Goal: Information Seeking & Learning: Learn about a topic

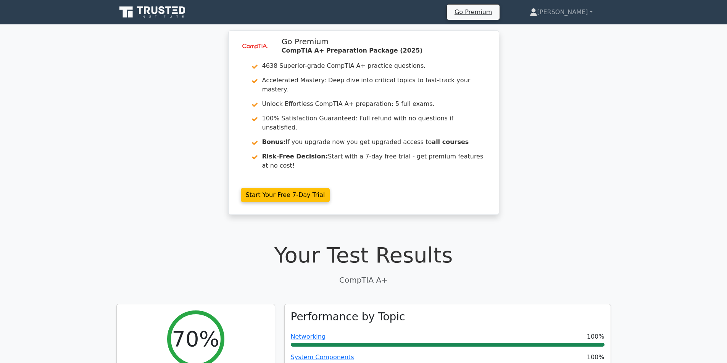
click at [184, 275] on p "CompTIA A+" at bounding box center [363, 280] width 494 height 11
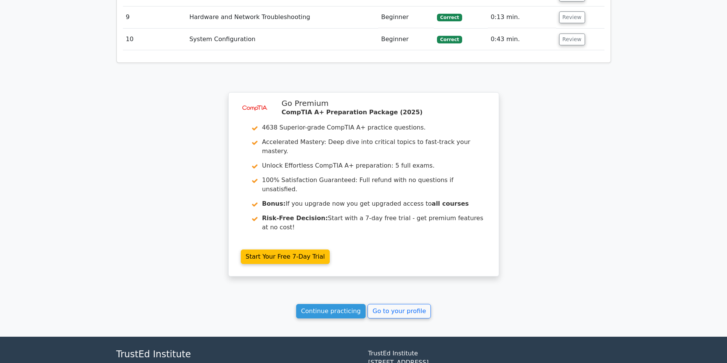
scroll to position [1546, 0]
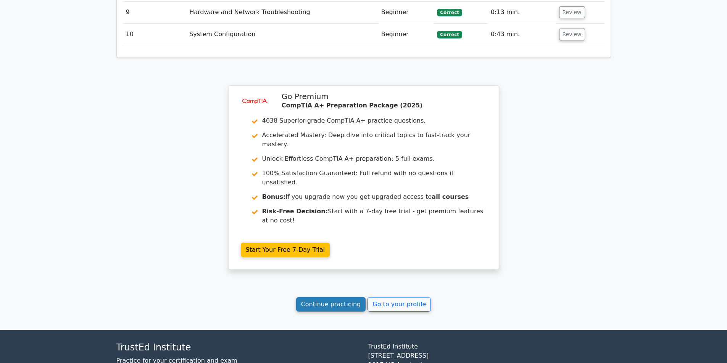
click at [339, 297] on link "Continue practicing" at bounding box center [331, 304] width 70 height 14
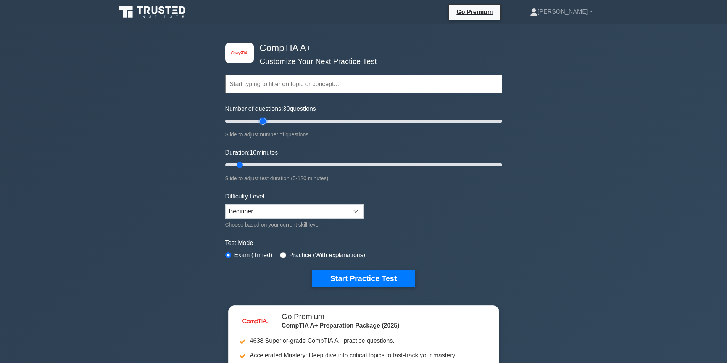
click at [265, 124] on input "Number of questions: 30 questions" at bounding box center [363, 121] width 277 height 9
click at [311, 119] on input "Number of questions: 65 questions" at bounding box center [363, 121] width 277 height 9
click at [337, 121] on input "Number of questions: 65 questions" at bounding box center [363, 121] width 277 height 9
click at [392, 121] on input "Number of questions: 125 questions" at bounding box center [363, 121] width 277 height 9
click at [446, 120] on input "Number of questions: 160 questions" at bounding box center [363, 121] width 277 height 9
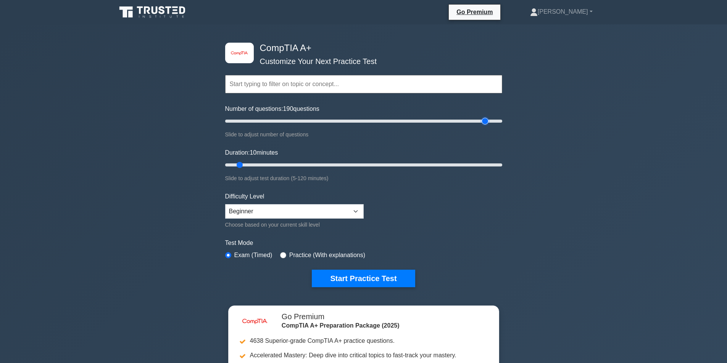
click at [488, 120] on input "Number of questions: 190 questions" at bounding box center [363, 121] width 277 height 9
drag, startPoint x: 485, startPoint y: 121, endPoint x: 266, endPoint y: 117, distance: 219.0
type input "30"
click at [266, 117] on input "Number of questions: 30 questions" at bounding box center [363, 121] width 277 height 9
click at [359, 215] on select "Beginner Intermediate Expert" at bounding box center [294, 211] width 138 height 14
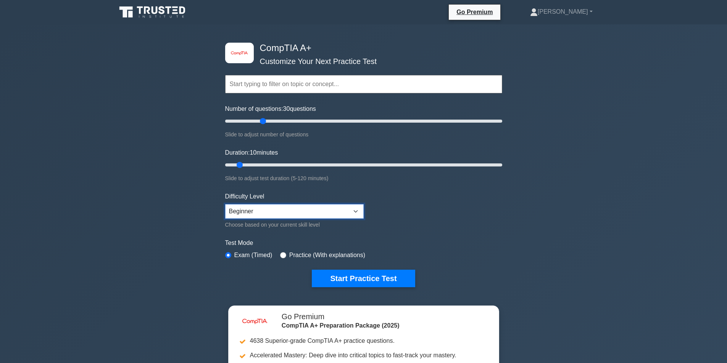
select select "intermediate"
click at [225, 204] on select "Beginner Intermediate Expert" at bounding box center [294, 211] width 138 height 14
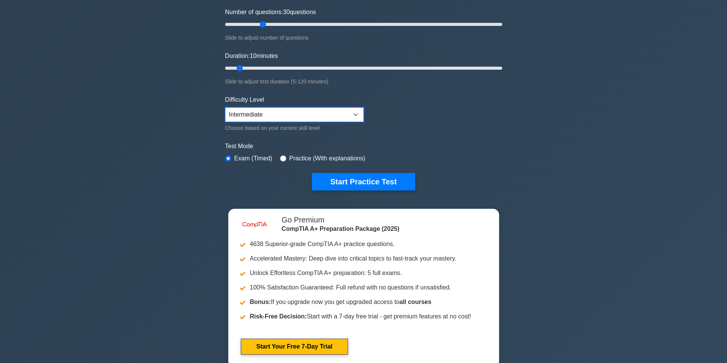
scroll to position [114, 0]
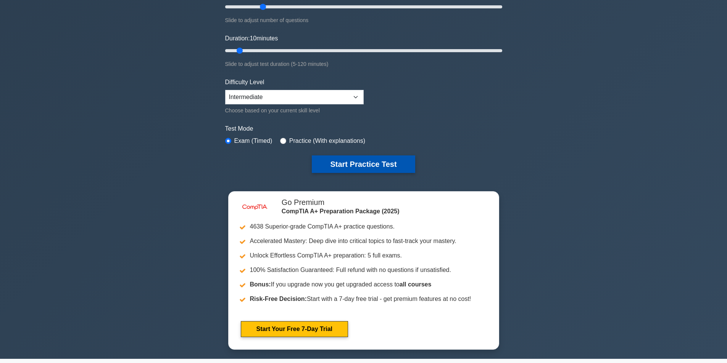
click at [349, 159] on button "Start Practice Test" at bounding box center [363, 165] width 103 height 18
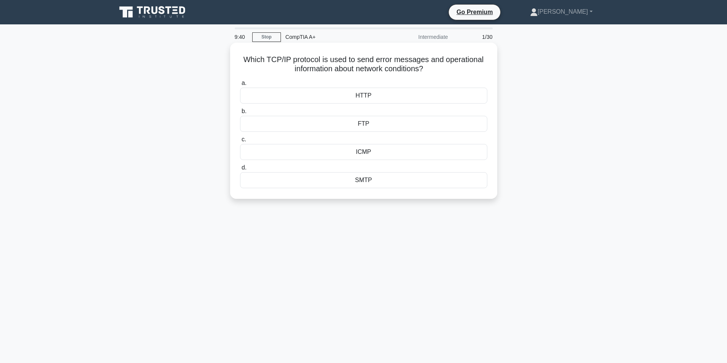
click at [365, 93] on div "HTTP" at bounding box center [363, 96] width 247 height 16
click at [240, 86] on input "a. HTTP" at bounding box center [240, 83] width 0 height 5
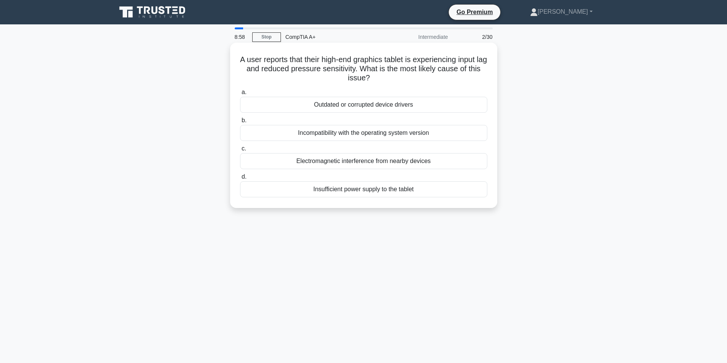
click at [362, 107] on div "Outdated or corrupted device drivers" at bounding box center [363, 105] width 247 height 16
click at [240, 95] on input "a. Outdated or corrupted device drivers" at bounding box center [240, 92] width 0 height 5
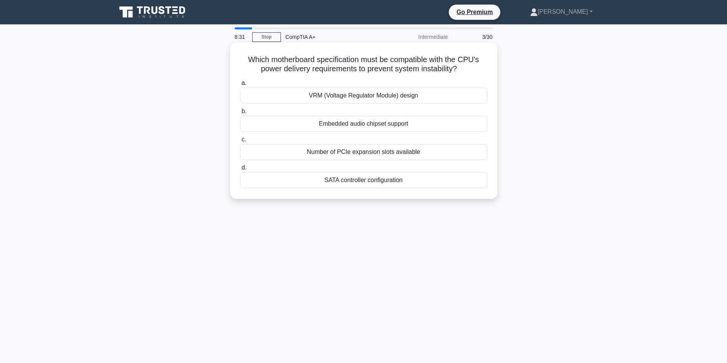
click at [359, 95] on div "VRM (Voltage Regulator Module) design" at bounding box center [363, 96] width 247 height 16
click at [240, 86] on input "a. VRM (Voltage Regulator Module) design" at bounding box center [240, 83] width 0 height 5
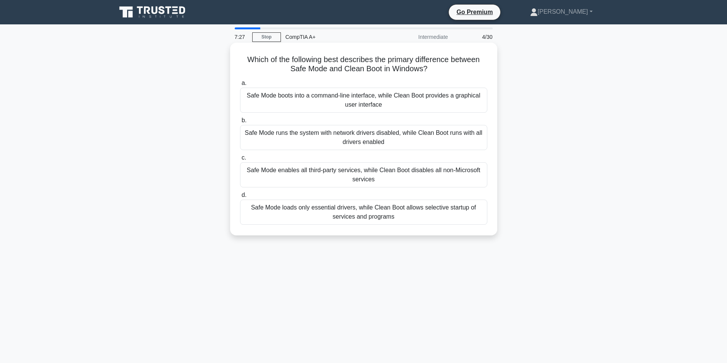
click at [365, 212] on div "Safe Mode loads only essential drivers, while Clean Boot allows selective start…" at bounding box center [363, 212] width 247 height 25
click at [240, 198] on input "d. Safe Mode loads only essential drivers, while Clean Boot allows selective st…" at bounding box center [240, 195] width 0 height 5
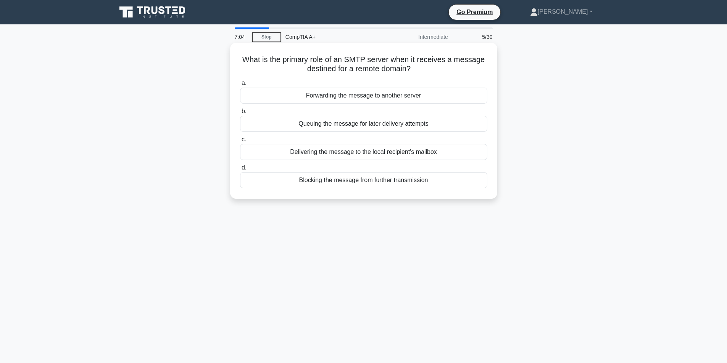
click at [370, 151] on div "Delivering the message to the local recipient's mailbox" at bounding box center [363, 152] width 247 height 16
click at [240, 142] on input "c. Delivering the message to the local recipient's mailbox" at bounding box center [240, 139] width 0 height 5
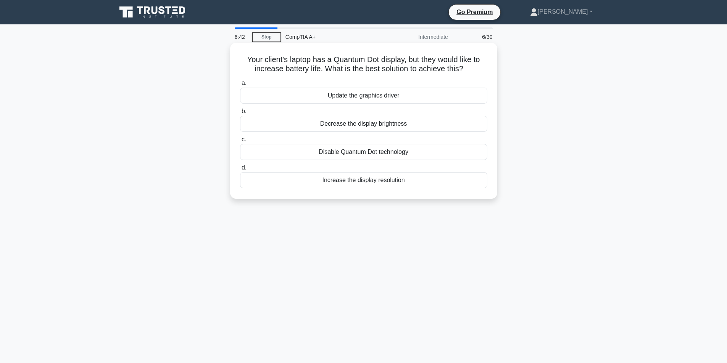
click at [358, 124] on div "Decrease the display brightness" at bounding box center [363, 124] width 247 height 16
click at [240, 114] on input "b. Decrease the display brightness" at bounding box center [240, 111] width 0 height 5
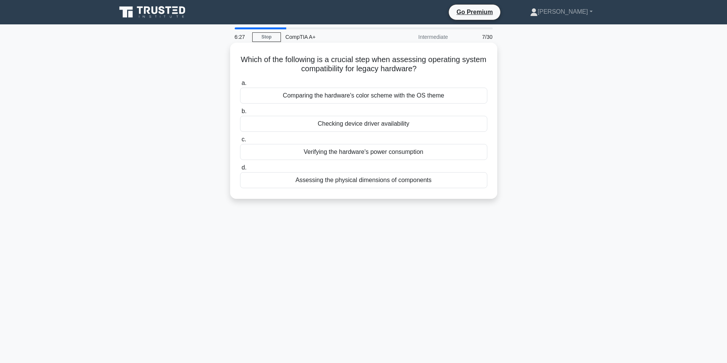
click at [384, 126] on div "Checking device driver availability" at bounding box center [363, 124] width 247 height 16
click at [240, 114] on input "b. Checking device driver availability" at bounding box center [240, 111] width 0 height 5
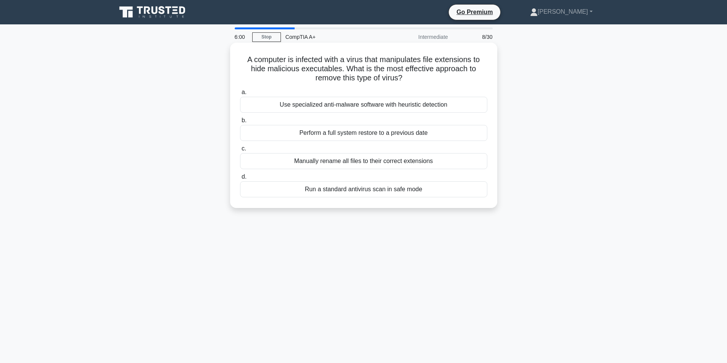
click at [371, 136] on div "Perform a full system restore to a previous date" at bounding box center [363, 133] width 247 height 16
click at [240, 123] on input "b. Perform a full system restore to a previous date" at bounding box center [240, 120] width 0 height 5
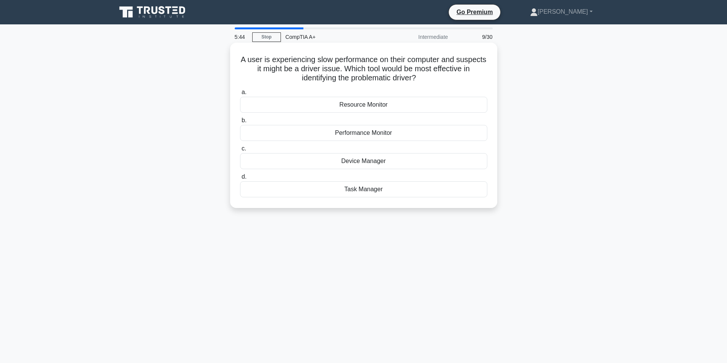
click at [352, 162] on div "Device Manager" at bounding box center [363, 161] width 247 height 16
click at [240, 151] on input "c. Device Manager" at bounding box center [240, 148] width 0 height 5
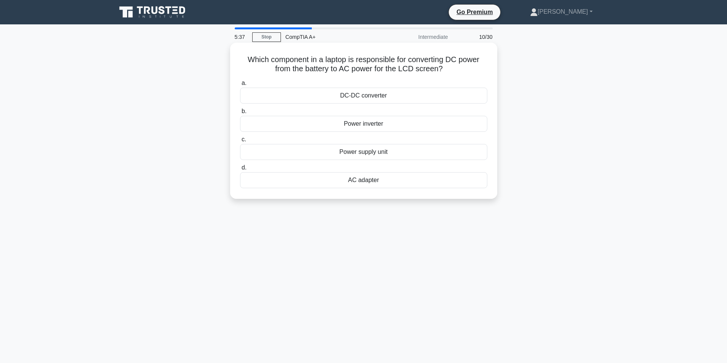
click at [354, 153] on div "Power supply unit" at bounding box center [363, 152] width 247 height 16
click at [240, 142] on input "c. Power supply unit" at bounding box center [240, 139] width 0 height 5
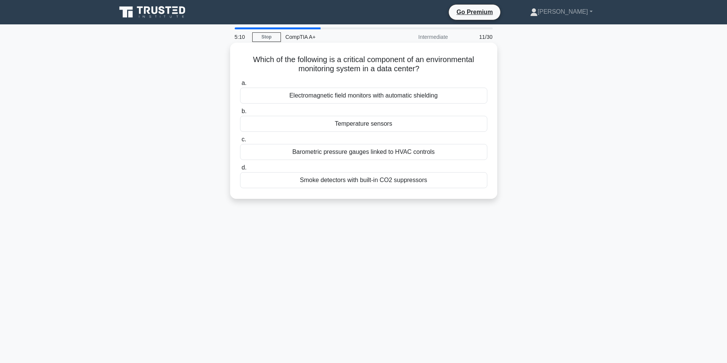
click at [367, 95] on div "Electromagnetic field monitors with automatic shielding" at bounding box center [363, 96] width 247 height 16
click at [240, 86] on input "a. Electromagnetic field monitors with automatic shielding" at bounding box center [240, 83] width 0 height 5
click at [373, 154] on div "Uninstalling the current driver and rebooting the system" at bounding box center [363, 152] width 247 height 16
click at [240, 142] on input "c. Uninstalling the current driver and rebooting the system" at bounding box center [240, 139] width 0 height 5
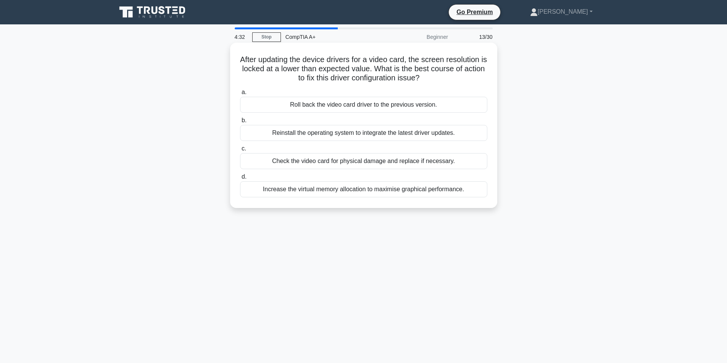
click at [344, 107] on div "Roll back the video card driver to the previous version." at bounding box center [363, 105] width 247 height 16
click at [240, 95] on input "a. Roll back the video card driver to the previous version." at bounding box center [240, 92] width 0 height 5
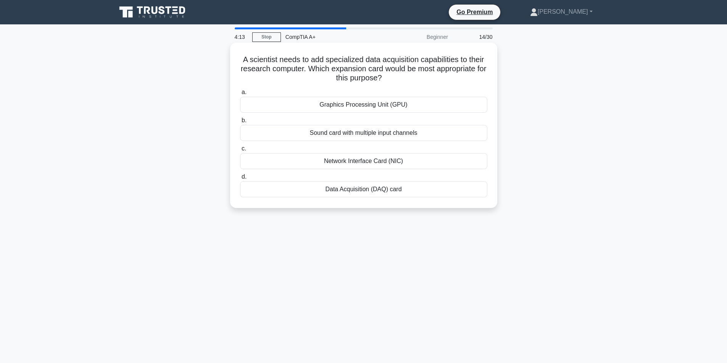
click at [360, 192] on div "Data Acquisition (DAQ) card" at bounding box center [363, 190] width 247 height 16
click at [240, 180] on input "d. Data Acquisition (DAQ) card" at bounding box center [240, 177] width 0 height 5
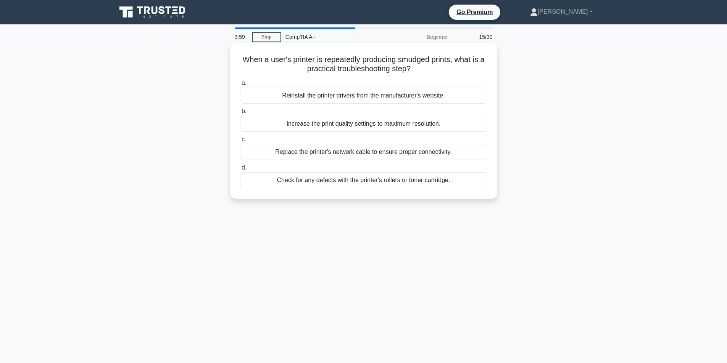
click at [368, 182] on div "Check for any defects with the printer's rollers or toner cartridge." at bounding box center [363, 180] width 247 height 16
click at [240, 170] on input "d. Check for any defects with the printer's rollers or toner cartridge." at bounding box center [240, 168] width 0 height 5
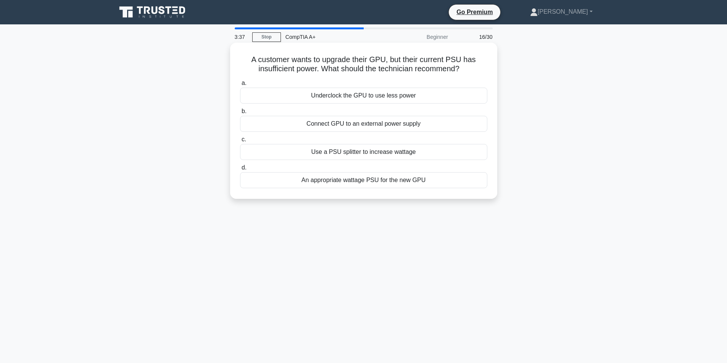
click at [375, 180] on div "An appropriate wattage PSU for the new GPU" at bounding box center [363, 180] width 247 height 16
click at [240, 170] on input "d. An appropriate wattage PSU for the new GPU" at bounding box center [240, 168] width 0 height 5
click at [358, 124] on div "Pay-as-you-go model" at bounding box center [363, 124] width 247 height 16
click at [240, 114] on input "b. Pay-as-you-go model" at bounding box center [240, 111] width 0 height 5
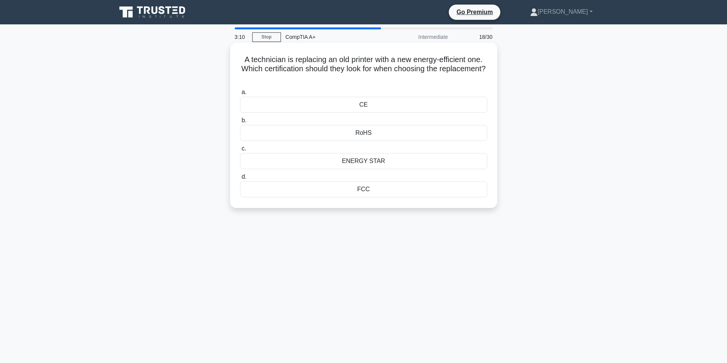
click at [375, 162] on div "ENERGY STAR" at bounding box center [363, 161] width 247 height 16
click at [240, 151] on input "c. ENERGY STAR" at bounding box center [240, 148] width 0 height 5
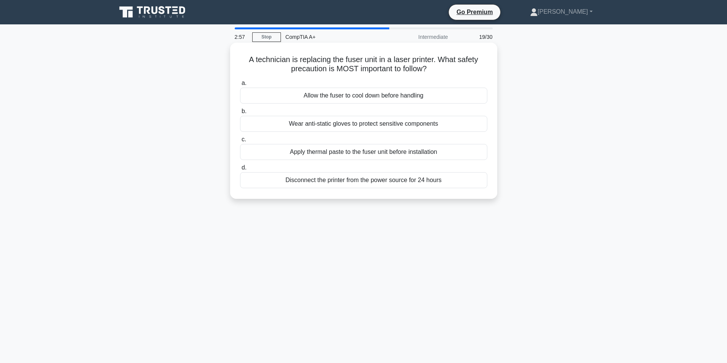
click at [366, 125] on div "Wear anti-static gloves to protect sensitive components" at bounding box center [363, 124] width 247 height 16
click at [240, 114] on input "b. Wear anti-static gloves to protect sensitive components" at bounding box center [240, 111] width 0 height 5
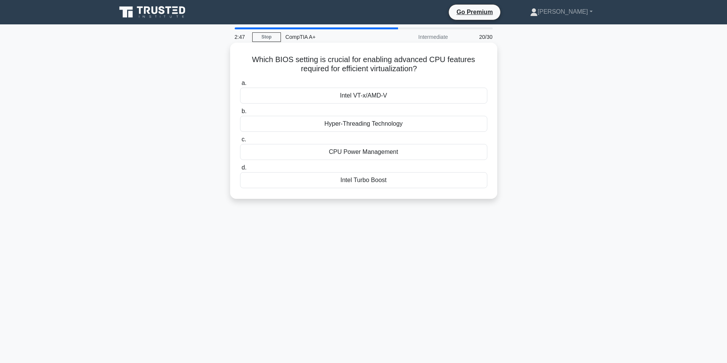
click at [373, 95] on div "Intel VT-x/AMD-V" at bounding box center [363, 96] width 247 height 16
click at [240, 86] on input "a. Intel VT-x/AMD-V" at bounding box center [240, 83] width 0 height 5
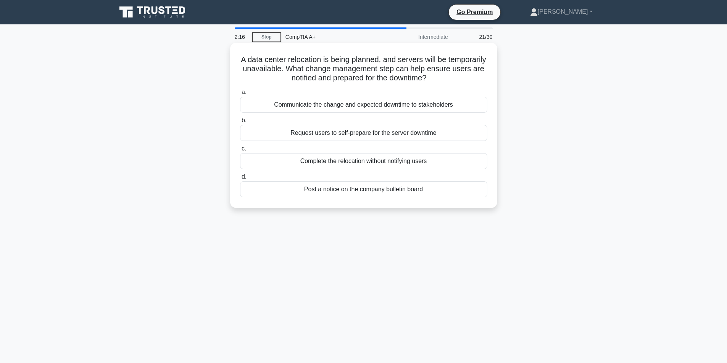
click at [367, 193] on div "Post a notice on the company bulletin board" at bounding box center [363, 190] width 247 height 16
click at [240, 180] on input "d. Post a notice on the company bulletin board" at bounding box center [240, 177] width 0 height 5
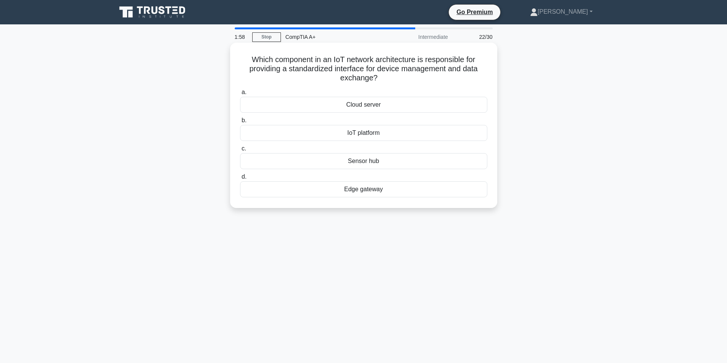
click at [357, 192] on div "Edge gateway" at bounding box center [363, 190] width 247 height 16
click at [240, 180] on input "d. Edge gateway" at bounding box center [240, 177] width 0 height 5
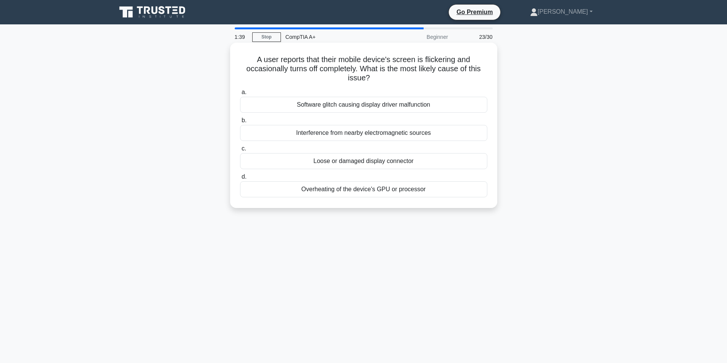
click at [354, 192] on div "Overheating of the device's GPU or processor" at bounding box center [363, 190] width 247 height 16
click at [240, 180] on input "d. Overheating of the device's GPU or processor" at bounding box center [240, 177] width 0 height 5
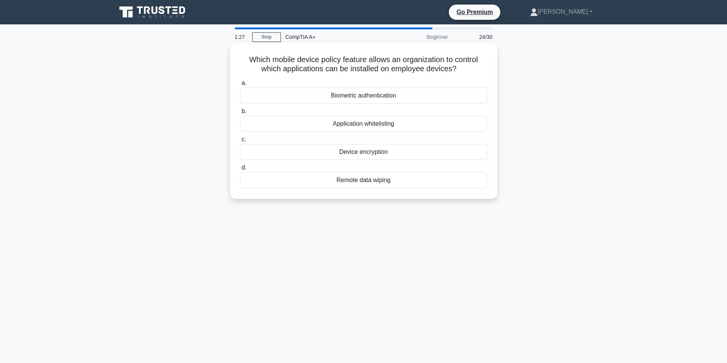
click at [349, 151] on div "Device encryption" at bounding box center [363, 152] width 247 height 16
click at [240, 142] on input "c. Device encryption" at bounding box center [240, 139] width 0 height 5
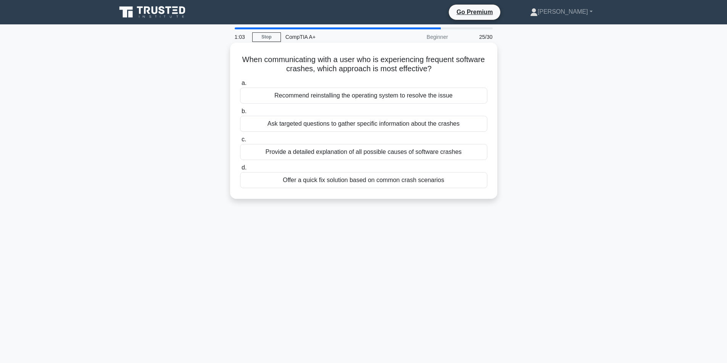
click at [358, 125] on div "Ask targeted questions to gather specific information about the crashes" at bounding box center [363, 124] width 247 height 16
click at [240, 114] on input "b. Ask targeted questions to gather specific information about the crashes" at bounding box center [240, 111] width 0 height 5
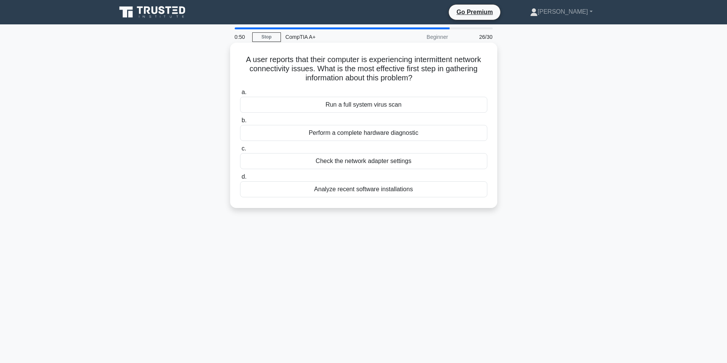
click at [356, 162] on div "Check the network adapter settings" at bounding box center [363, 161] width 247 height 16
click at [240, 151] on input "c. Check the network adapter settings" at bounding box center [240, 148] width 0 height 5
click at [347, 133] on div "Check the CPU temperature" at bounding box center [363, 133] width 247 height 16
click at [240, 123] on input "b. Check the CPU temperature" at bounding box center [240, 120] width 0 height 5
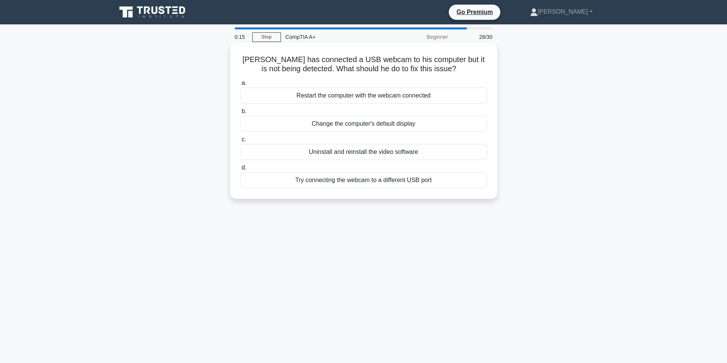
click at [351, 182] on div "Try connecting the webcam to a different USB port" at bounding box center [363, 180] width 247 height 16
click at [240, 170] on input "d. Try connecting the webcam to a different USB port" at bounding box center [240, 168] width 0 height 5
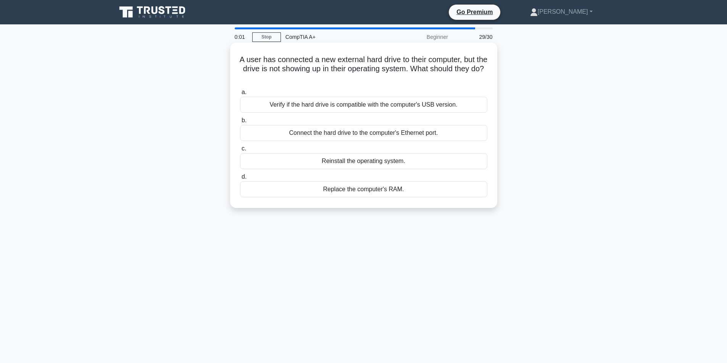
click at [352, 188] on div "Replace the computer's RAM." at bounding box center [363, 190] width 247 height 16
click at [240, 180] on input "d. Replace the computer's RAM." at bounding box center [240, 177] width 0 height 5
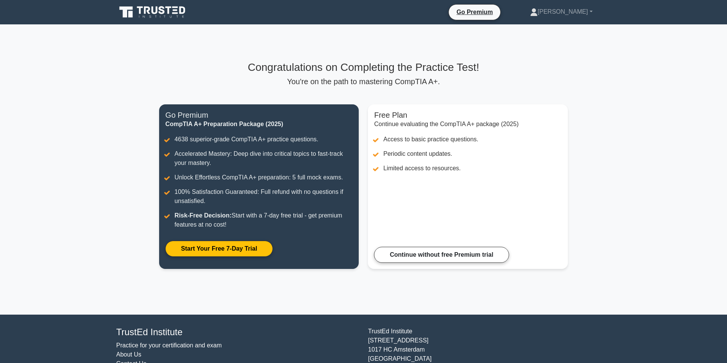
click at [272, 241] on link "Start Your Free 7-Day Trial" at bounding box center [218, 249] width 107 height 16
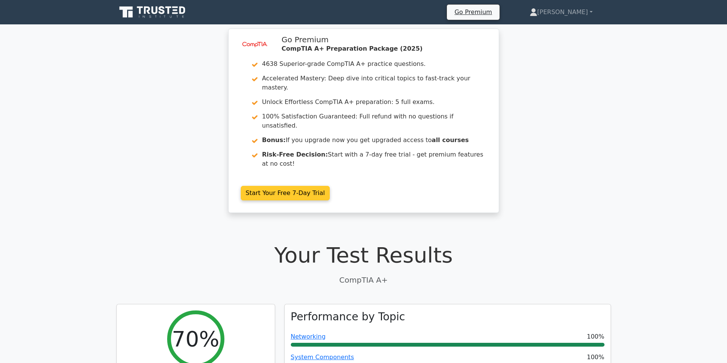
click at [274, 186] on link "Start Your Free 7-Day Trial" at bounding box center [285, 193] width 89 height 14
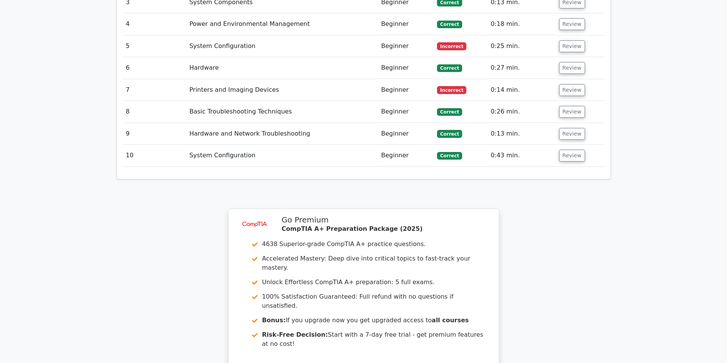
scroll to position [1230, 0]
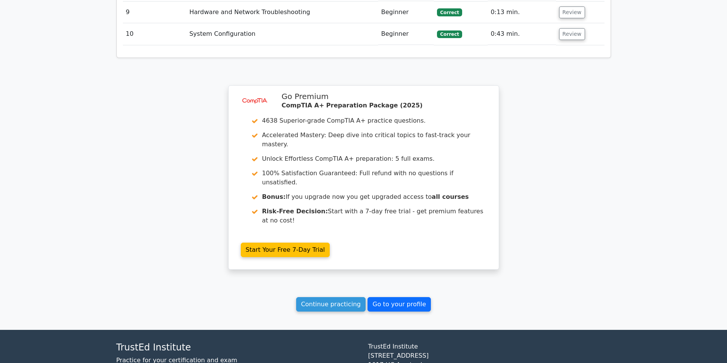
click at [395, 297] on link "Go to your profile" at bounding box center [398, 304] width 63 height 14
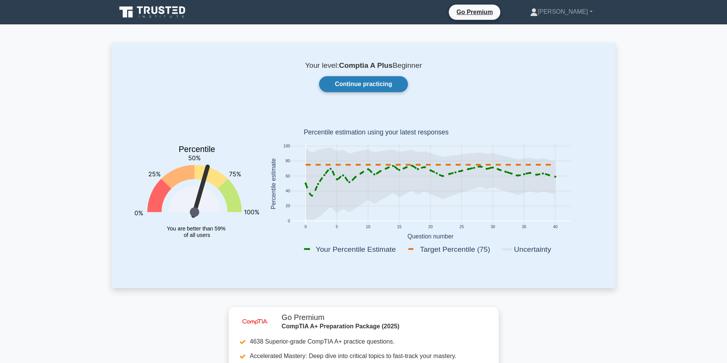
click at [354, 82] on link "Continue practicing" at bounding box center [363, 84] width 88 height 16
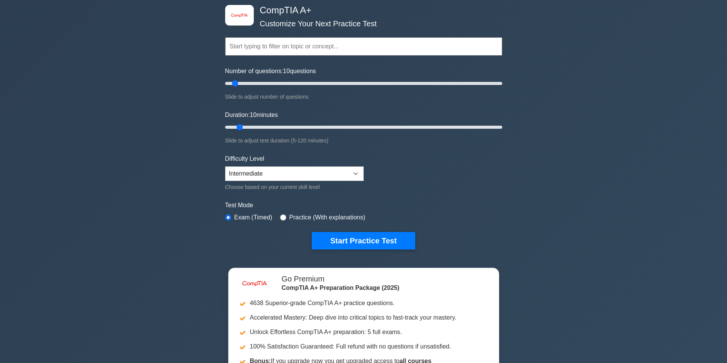
scroll to position [38, 0]
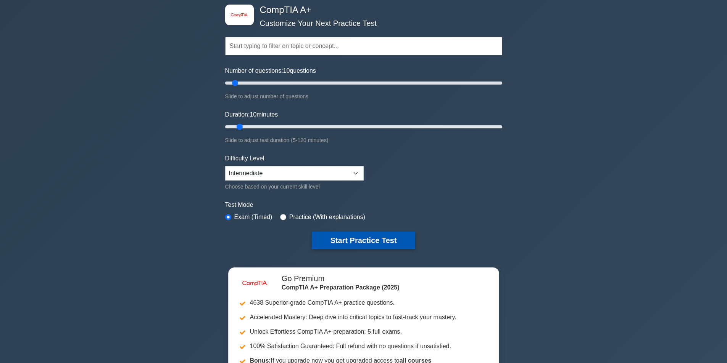
click at [367, 236] on button "Start Practice Test" at bounding box center [363, 241] width 103 height 18
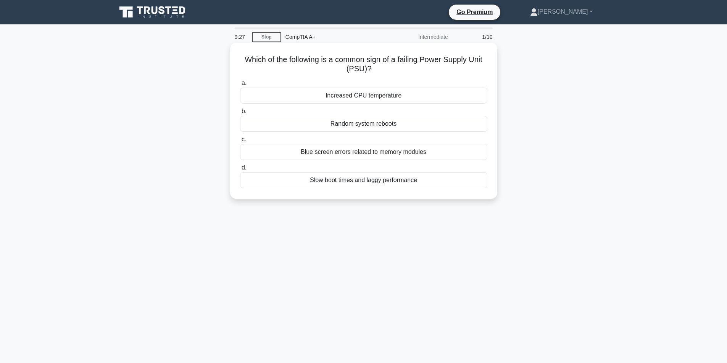
click at [358, 127] on div "Random system reboots" at bounding box center [363, 124] width 247 height 16
click at [240, 114] on input "b. Random system reboots" at bounding box center [240, 111] width 0 height 5
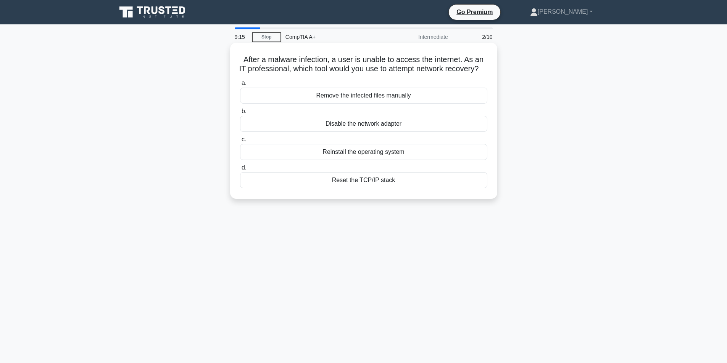
click at [369, 188] on div "Reset the TCP/IP stack" at bounding box center [363, 180] width 247 height 16
click at [240, 170] on input "d. Reset the TCP/IP stack" at bounding box center [240, 168] width 0 height 5
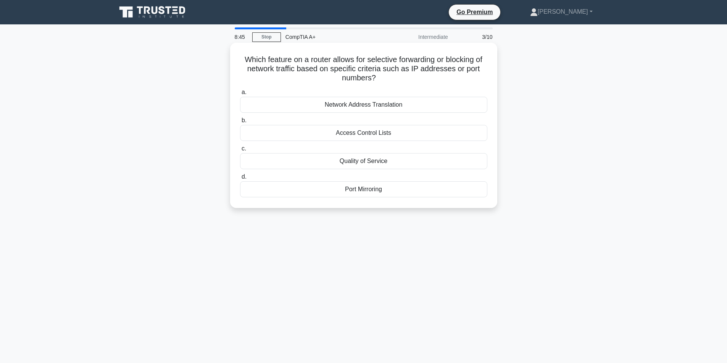
click at [363, 132] on div "Access Control Lists" at bounding box center [363, 133] width 247 height 16
click at [240, 123] on input "b. Access Control Lists" at bounding box center [240, 120] width 0 height 5
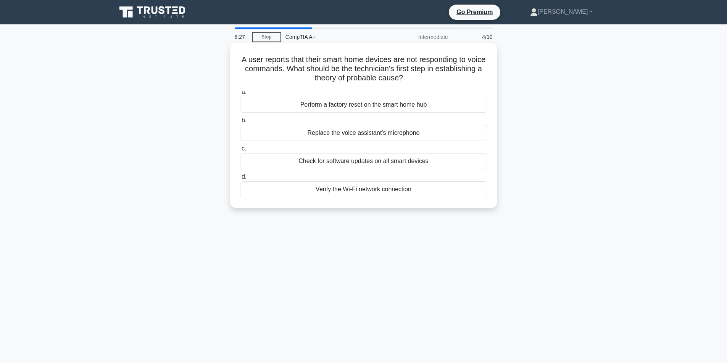
click at [346, 192] on div "Verify the Wi-Fi network connection" at bounding box center [363, 190] width 247 height 16
click at [240, 180] on input "d. Verify the Wi-Fi network connection" at bounding box center [240, 177] width 0 height 5
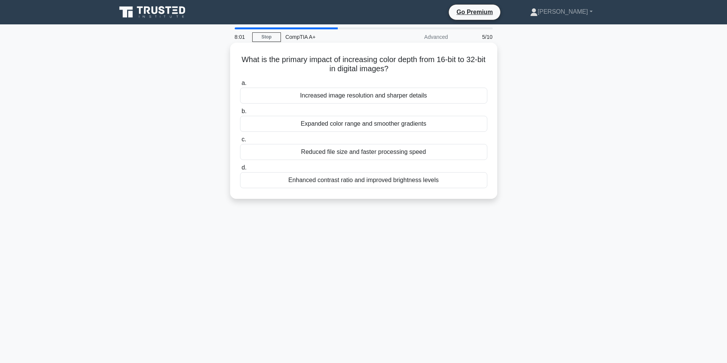
click at [359, 100] on div "Increased image resolution and sharper details" at bounding box center [363, 96] width 247 height 16
click at [240, 86] on input "a. Increased image resolution and sharper details" at bounding box center [240, 83] width 0 height 5
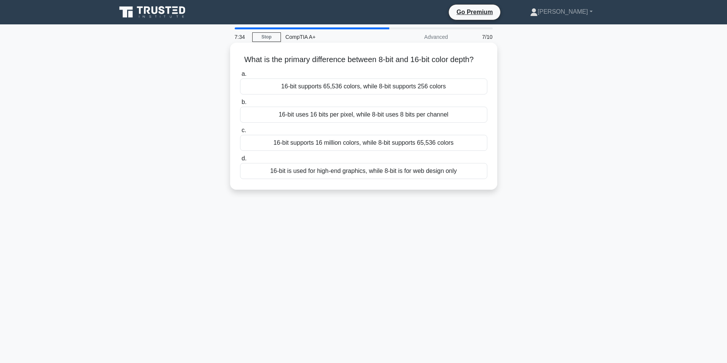
click at [353, 151] on div "16-bit supports 16 million colors, while 8-bit supports 65,536 colors" at bounding box center [363, 143] width 247 height 16
click at [240, 133] on input "c. 16-bit supports 16 million colors, while 8-bit supports 65,536 colors" at bounding box center [240, 130] width 0 height 5
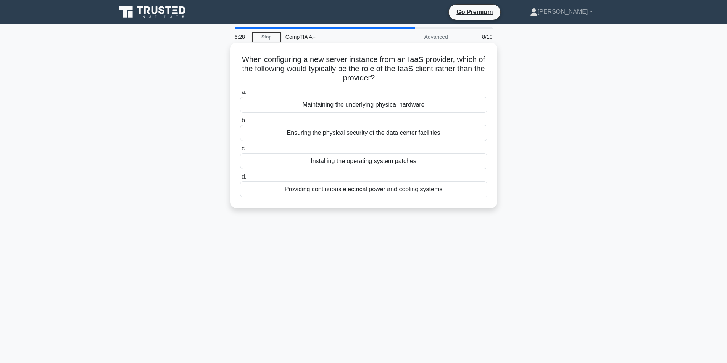
click at [352, 165] on div "Installing the operating system patches" at bounding box center [363, 161] width 247 height 16
click at [240, 151] on input "c. Installing the operating system patches" at bounding box center [240, 148] width 0 height 5
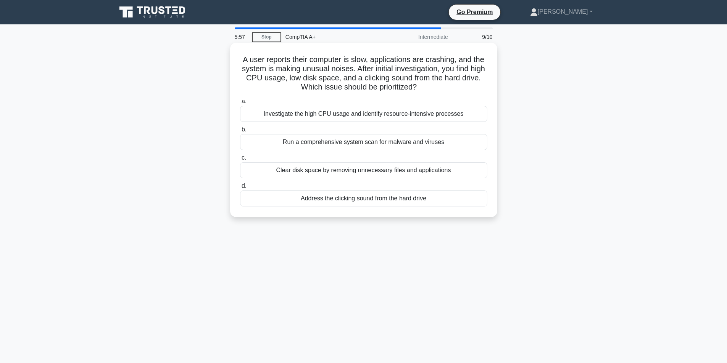
click at [342, 173] on div "Clear disk space by removing unnecessary files and applications" at bounding box center [363, 170] width 247 height 16
click at [240, 161] on input "c. Clear disk space by removing unnecessary files and applications" at bounding box center [240, 158] width 0 height 5
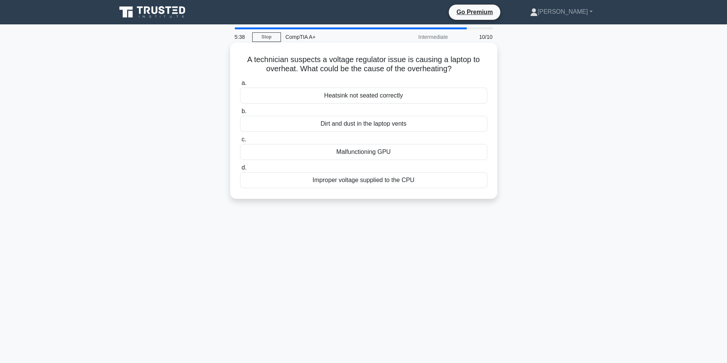
click at [360, 124] on div "Dirt and dust in the laptop vents" at bounding box center [363, 124] width 247 height 16
click at [240, 114] on input "b. Dirt and dust in the laptop vents" at bounding box center [240, 111] width 0 height 5
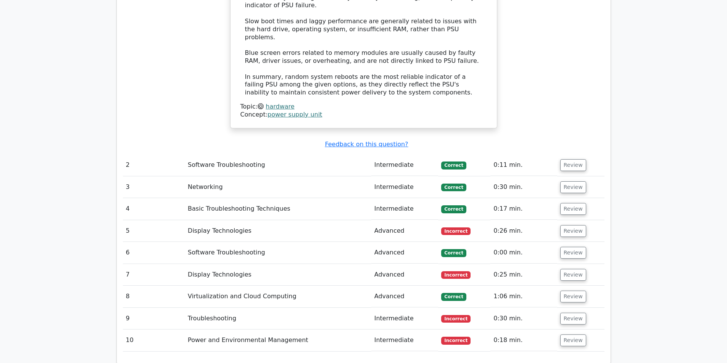
scroll to position [954, 0]
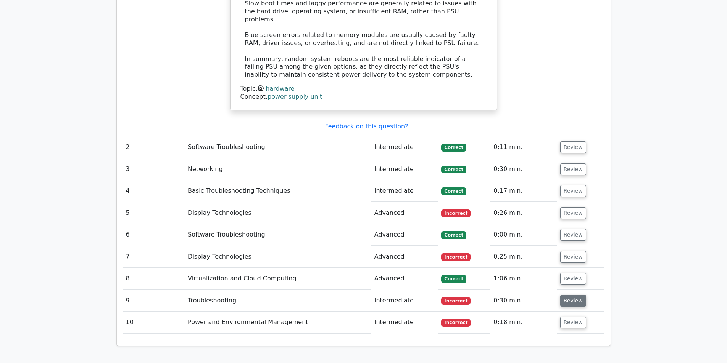
click at [567, 295] on button "Review" at bounding box center [573, 301] width 26 height 12
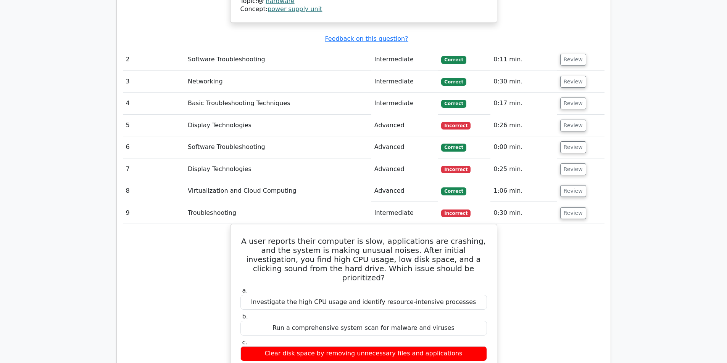
scroll to position [1068, 0]
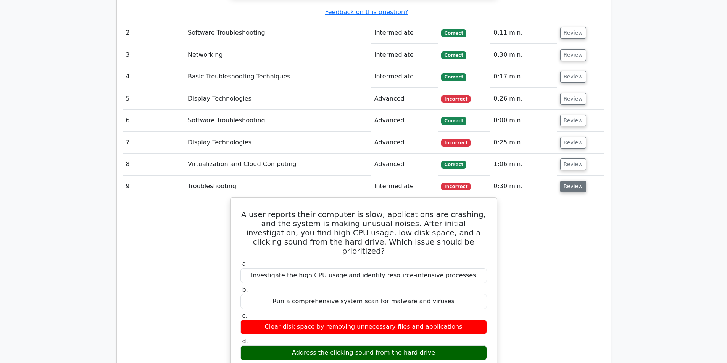
click at [563, 181] on button "Review" at bounding box center [573, 187] width 26 height 12
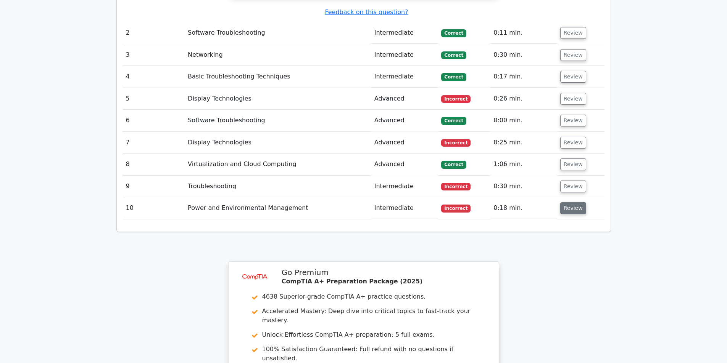
click at [571, 203] on button "Review" at bounding box center [573, 209] width 26 height 12
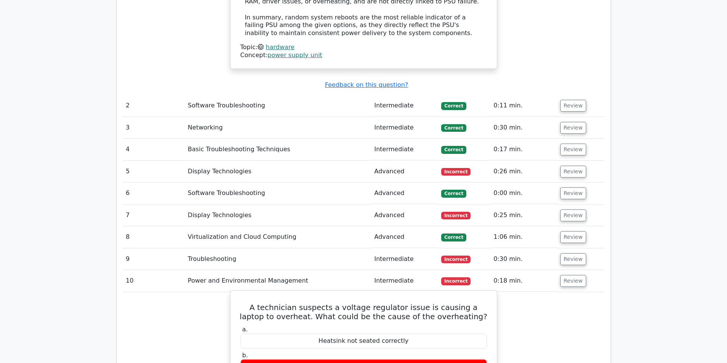
scroll to position [992, 0]
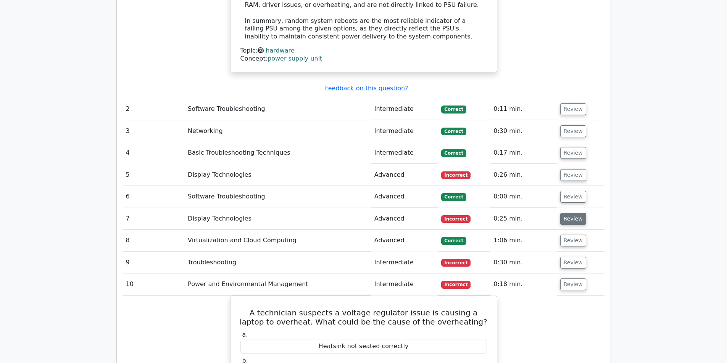
click at [569, 213] on button "Review" at bounding box center [573, 219] width 26 height 12
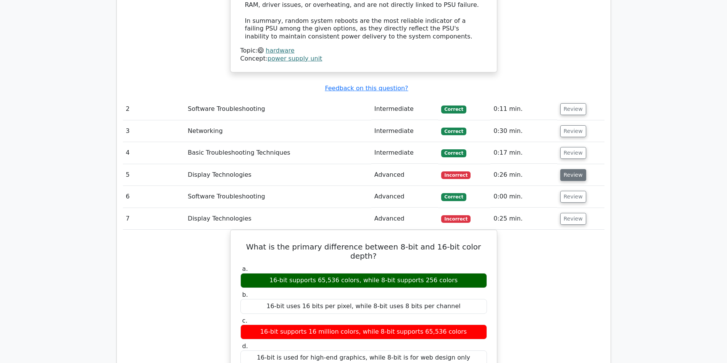
click at [568, 169] on button "Review" at bounding box center [573, 175] width 26 height 12
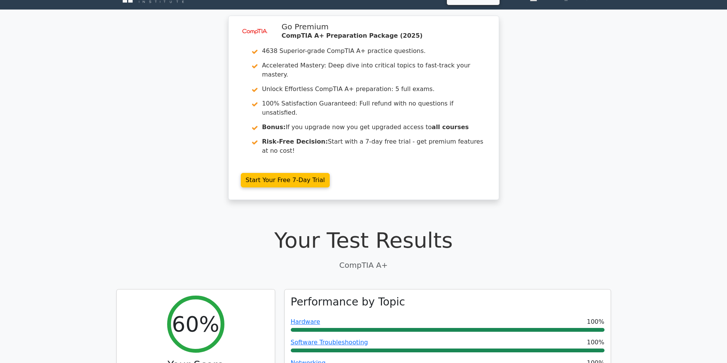
scroll to position [0, 0]
